Goal: Book appointment/travel/reservation

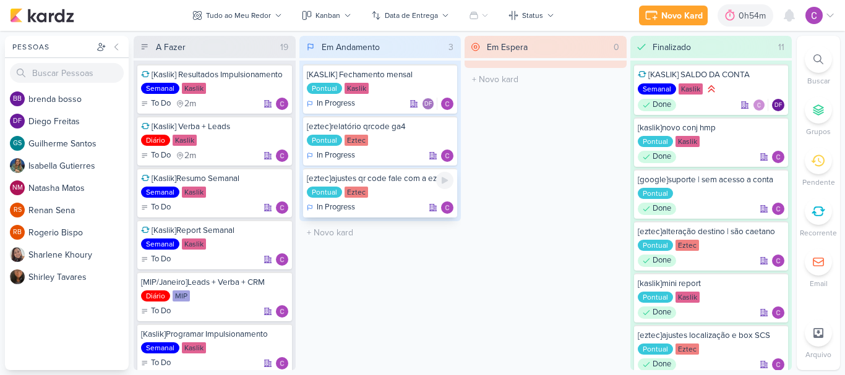
click at [445, 179] on icon at bounding box center [444, 180] width 6 height 7
click at [719, 12] on icon at bounding box center [712, 15] width 12 height 12
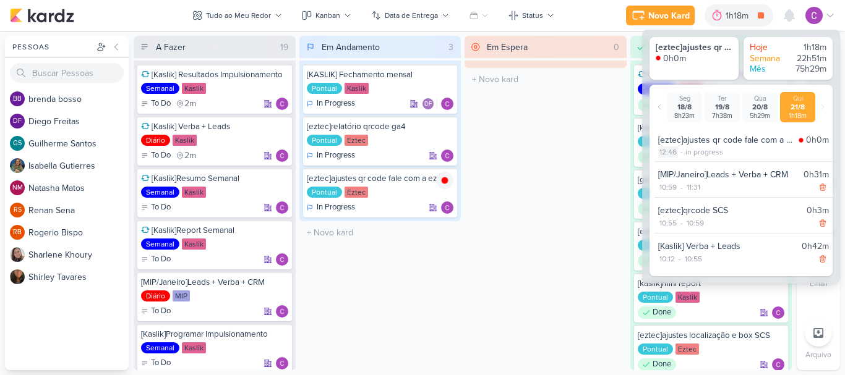
click at [672, 152] on div "12:46" at bounding box center [668, 152] width 20 height 11
select select "12"
select select "46"
click at [668, 167] on select "00 01 02 03 04 05 06 07 08 09 10 11 12 13 14 15 16 17 18 19 20 21 22 23" at bounding box center [666, 167] width 17 height 15
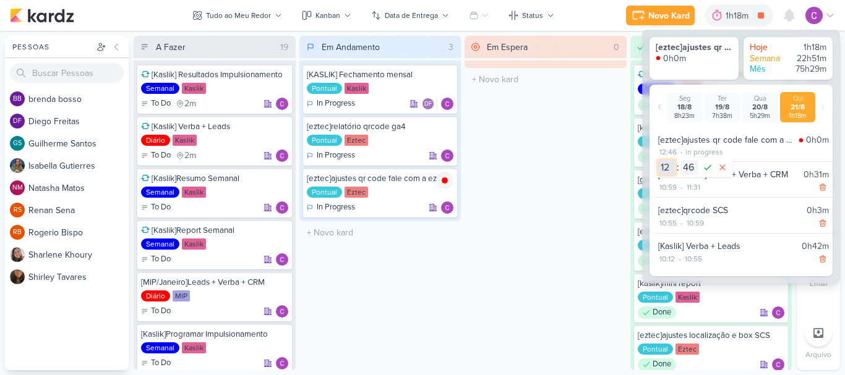
click at [668, 167] on select "00 01 02 03 04 05 06 07 08 09 10 11 12 13 14 15 16 17 18 19 20 21 22 23" at bounding box center [666, 167] width 17 height 15
click at [658, 160] on select "00 01 02 03 04 05 06 07 08 09 10 11 12 13 14 15 16 17 18 19 20 21 22 23" at bounding box center [666, 167] width 17 height 15
click at [668, 163] on select "00 01 02 03 04 05 06 07 08 09 10 11 12 13 14 15 16 17 18 19 20 21 22 23" at bounding box center [666, 167] width 17 height 15
click at [667, 164] on select "00 01 02 03 04 05 06 07 08 09 10 11 12 13 14 15 16 17 18 19 20 21 22 23" at bounding box center [666, 167] width 17 height 15
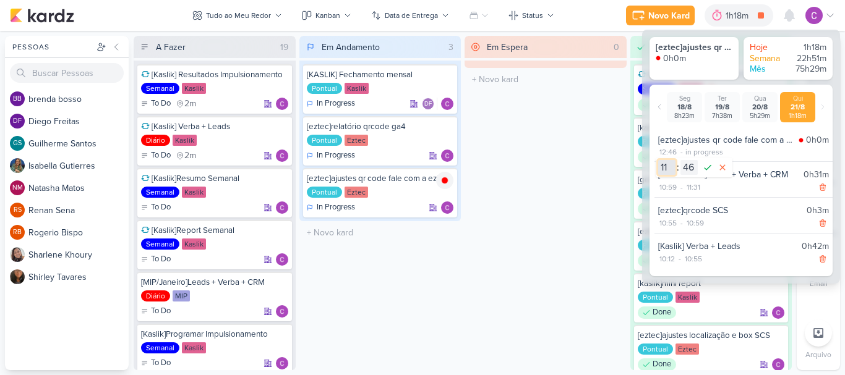
select select "12"
click at [658, 160] on select "00 01 02 03 04 05 06 07 08 09 10 11 12 13 14 15 16 17 18 19 20 21 22 23" at bounding box center [666, 167] width 17 height 15
click at [689, 171] on select "00 01 02 03 04 05 06 07 08 09 10 11 12 13 14 15 16 17 18 19 20 21 22 23 24 25 2…" at bounding box center [688, 167] width 17 height 15
select select "4"
click at [680, 160] on select "00 01 02 03 04 05 06 07 08 09 10 11 12 13 14 15 16 17 18 19 20 21 22 23 24 25 2…" at bounding box center [688, 167] width 17 height 15
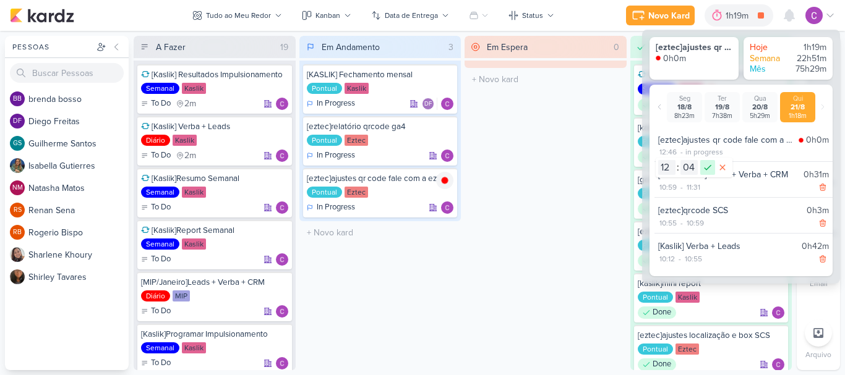
click at [708, 171] on icon at bounding box center [707, 167] width 15 height 15
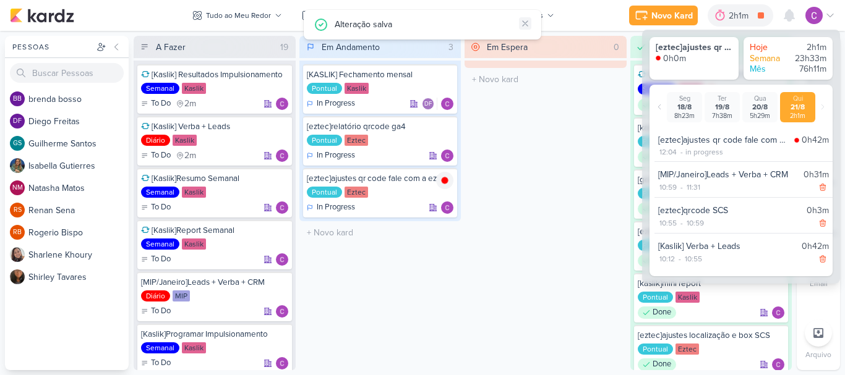
click at [523, 23] on icon at bounding box center [525, 24] width 10 height 10
click at [669, 155] on div "12:04" at bounding box center [668, 152] width 20 height 11
click at [668, 167] on select "00 01 02 03 04 05 06 07 08 09 10 11 12 13 14 15 16 17 18 19 20 21 22 23" at bounding box center [666, 167] width 17 height 15
select select "11"
click at [658, 160] on select "00 01 02 03 04 05 06 07 08 09 10 11 12 13 14 15 16 17 18 19 20 21 22 23" at bounding box center [666, 167] width 17 height 15
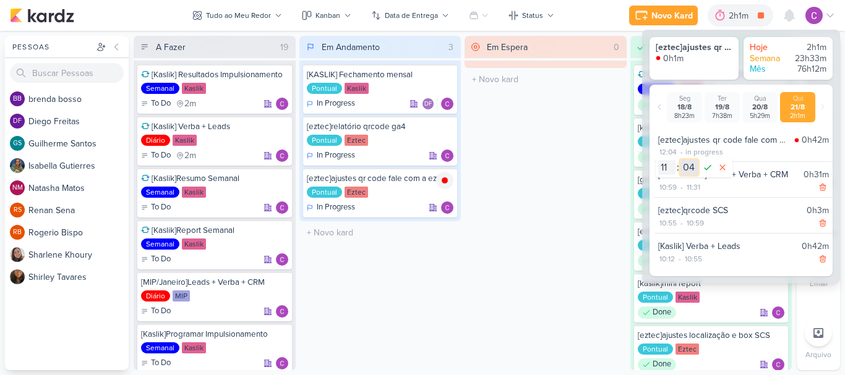
click at [688, 166] on select "00 01 02 03 04 05 06 07 08 09 10 11 12 13 14 15 16 17 18 19 20 21 22 23 24 25 2…" at bounding box center [688, 167] width 17 height 15
select select "42"
click at [680, 160] on select "00 01 02 03 04 05 06 07 08 09 10 11 12 13 14 15 16 17 18 19 20 21 22 23 24 25 2…" at bounding box center [688, 167] width 17 height 15
click at [707, 167] on icon at bounding box center [707, 167] width 15 height 15
click at [448, 184] on icon at bounding box center [445, 181] width 10 height 10
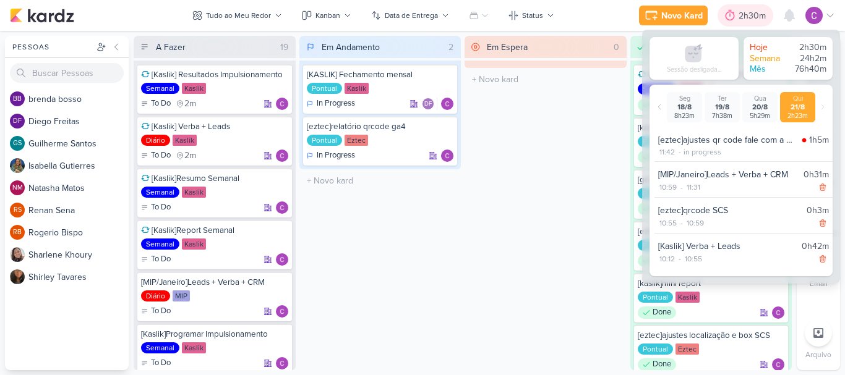
click at [750, 15] on div "2h30m" at bounding box center [753, 15] width 31 height 13
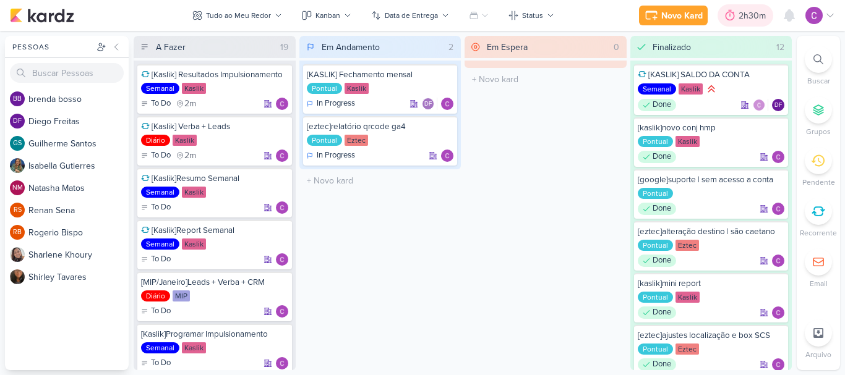
click at [750, 15] on div "2h30m" at bounding box center [753, 15] width 31 height 13
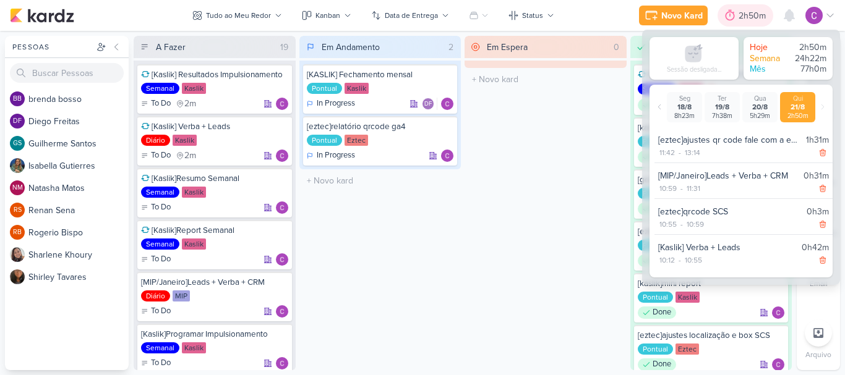
click at [753, 14] on div "2h50m" at bounding box center [753, 15] width 31 height 13
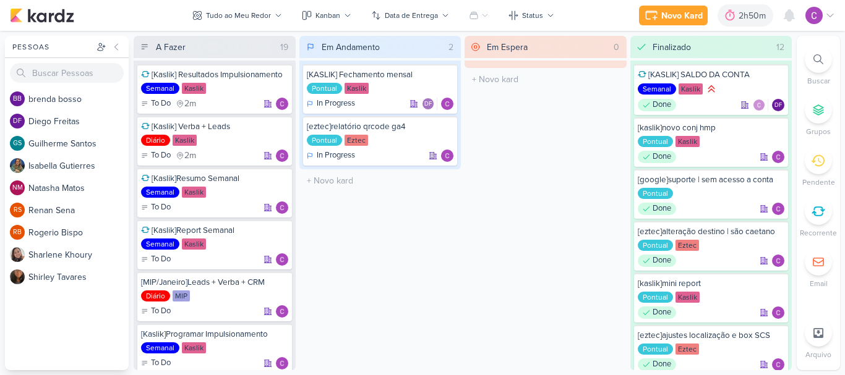
click at [551, 161] on div "Em Espera 0 O título do kard deve ter menos que 100 caracteres" at bounding box center [545, 203] width 162 height 335
click at [443, 79] on icon at bounding box center [444, 77] width 6 height 7
